Goal: Transaction & Acquisition: Obtain resource

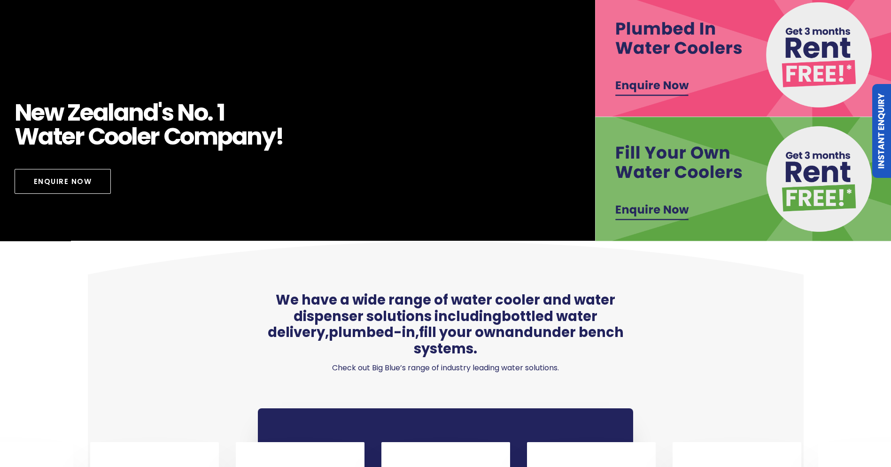
click at [673, 162] on img at bounding box center [744, 179] width 299 height 124
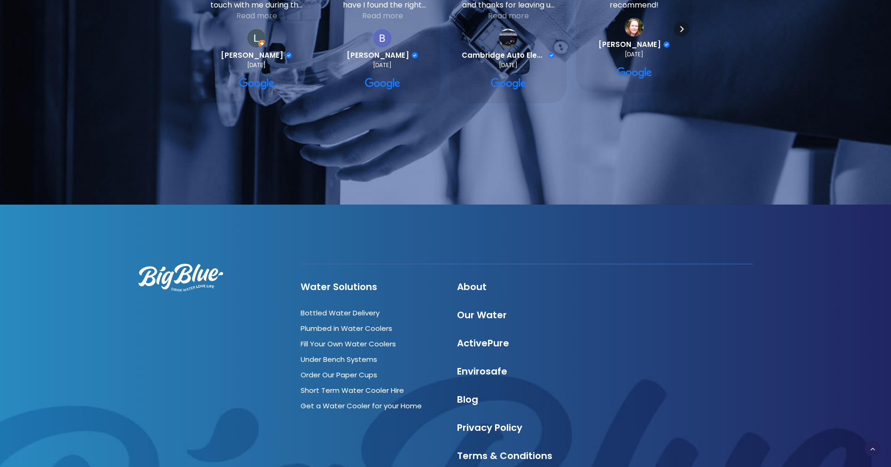
scroll to position [1041, 0]
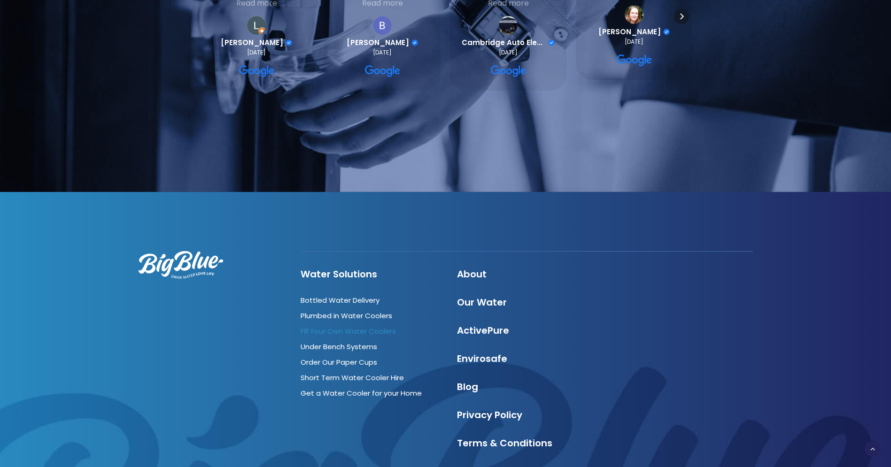
click at [346, 326] on link "Fill Your Own Water Coolers" at bounding box center [348, 331] width 95 height 10
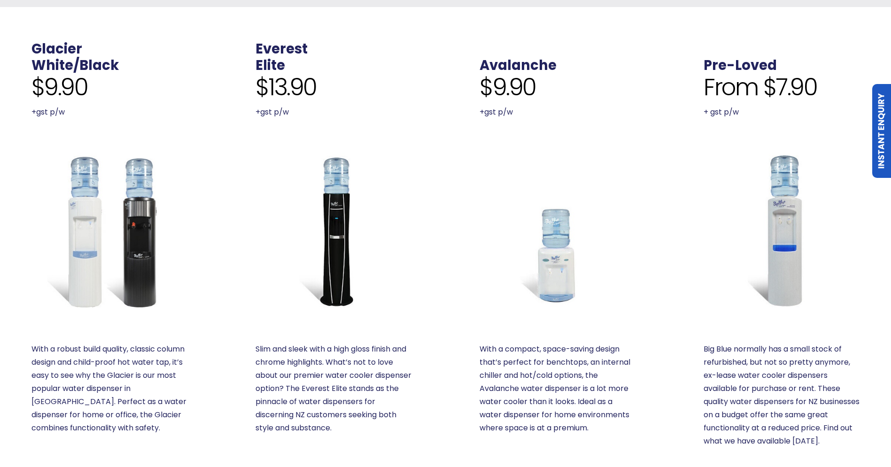
scroll to position [407, 0]
